Goal: Find specific page/section: Find specific page/section

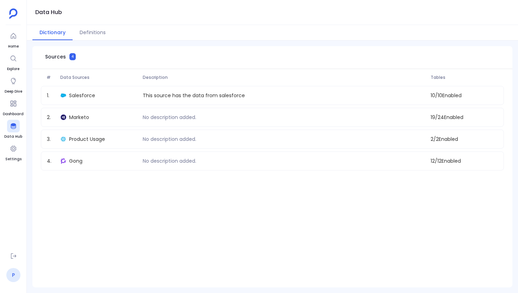
click at [11, 275] on link "P" at bounding box center [13, 275] width 14 height 14
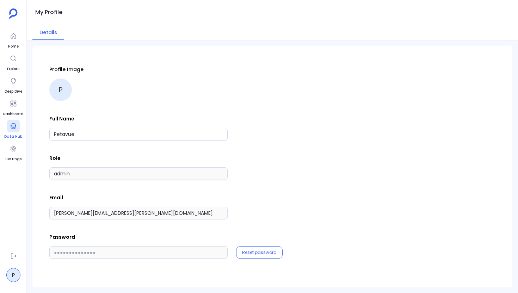
click at [7, 133] on link "Data Hub" at bounding box center [13, 130] width 18 height 20
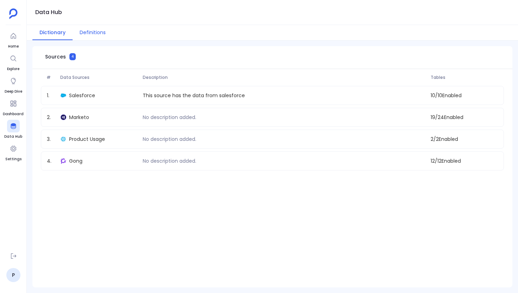
click at [94, 34] on button "Definitions" at bounding box center [93, 32] width 40 height 15
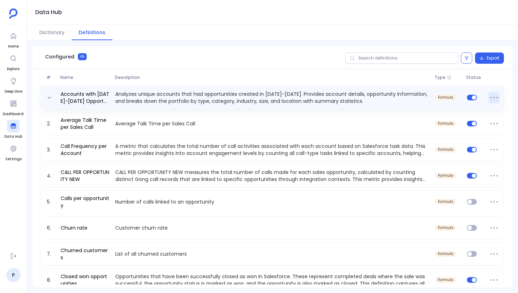
click at [488, 96] on icon at bounding box center [493, 97] width 11 height 11
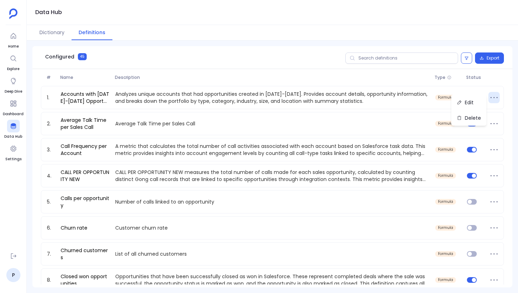
click at [314, 63] on div "Configured 45 Export" at bounding box center [272, 57] width 480 height 23
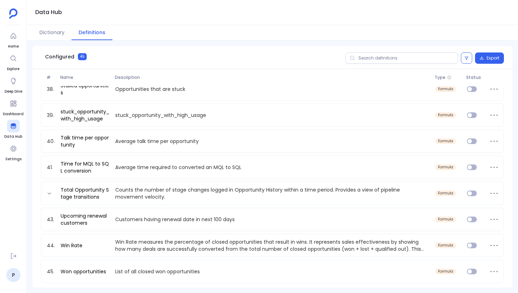
scroll to position [883, 0]
click at [353, 57] on icon at bounding box center [353, 58] width 6 height 6
click at [353, 57] on input "text" at bounding box center [401, 58] width 113 height 11
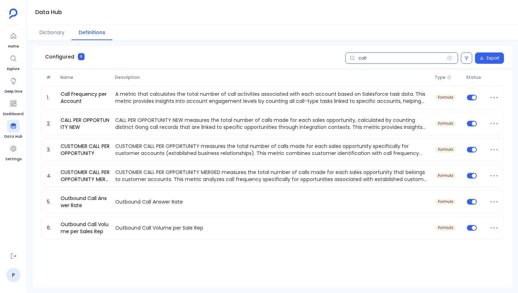
scroll to position [0, 0]
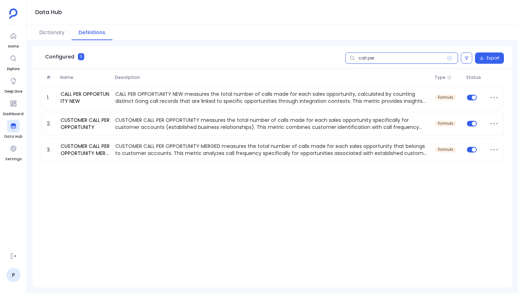
click at [367, 56] on input "call per" at bounding box center [401, 58] width 113 height 11
paste input "Calls per opportunity"
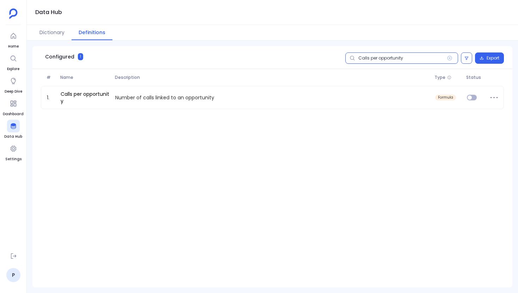
click at [379, 57] on input "Calls per opportunity" at bounding box center [401, 58] width 113 height 11
paste input "Accounts with 2023-2024 Opportunities"
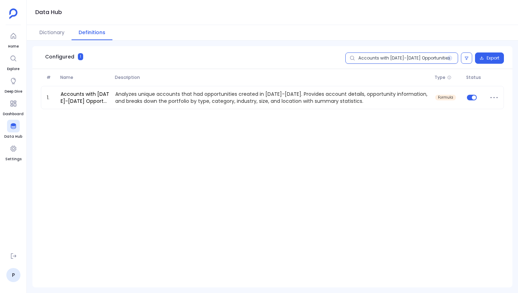
click at [382, 59] on input "Accounts with 2023-2024 Opportunities" at bounding box center [401, 58] width 113 height 11
paste input "Closed won opportunities""
type input "Closed won opportunities"
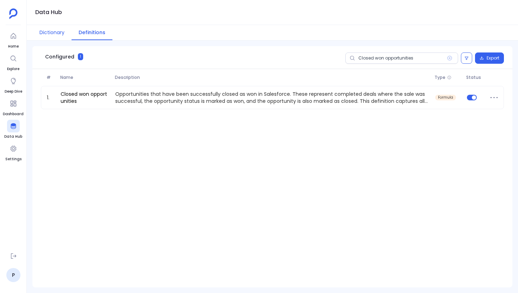
click at [60, 34] on button "Dictionary" at bounding box center [51, 32] width 39 height 15
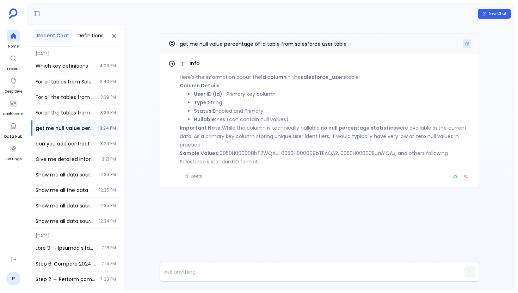
click at [469, 44] on button "Copy" at bounding box center [467, 43] width 8 height 8
click at [14, 40] on div at bounding box center [13, 36] width 13 height 13
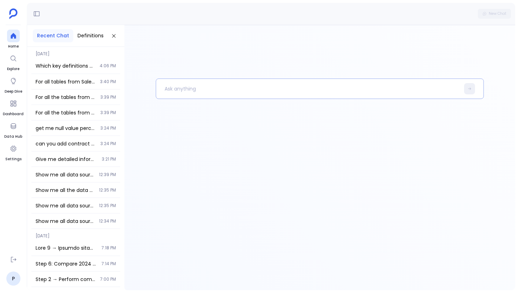
click at [202, 93] on p at bounding box center [308, 89] width 304 height 18
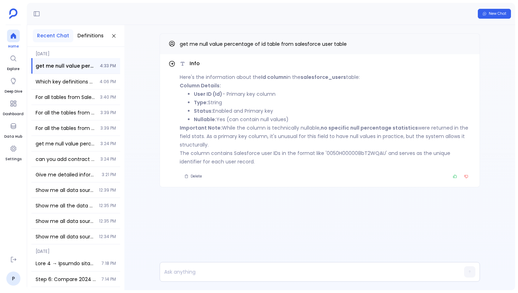
click at [15, 41] on div at bounding box center [13, 36] width 13 height 13
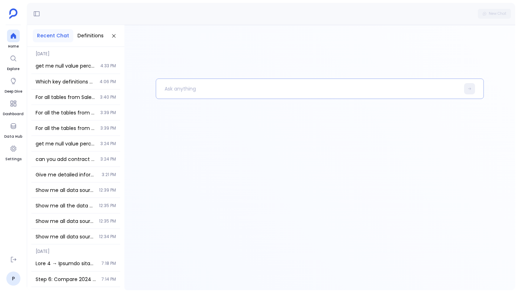
click at [186, 92] on p at bounding box center [308, 89] width 304 height 18
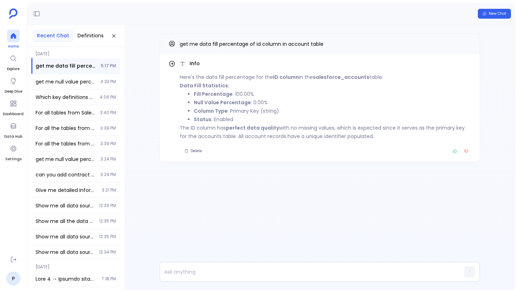
click at [16, 37] on icon at bounding box center [13, 35] width 7 height 7
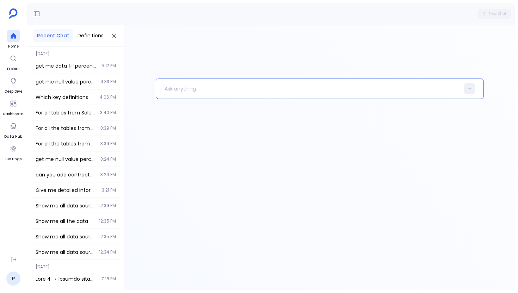
click at [172, 82] on p at bounding box center [308, 89] width 304 height 18
